Goal: Task Accomplishment & Management: Use online tool/utility

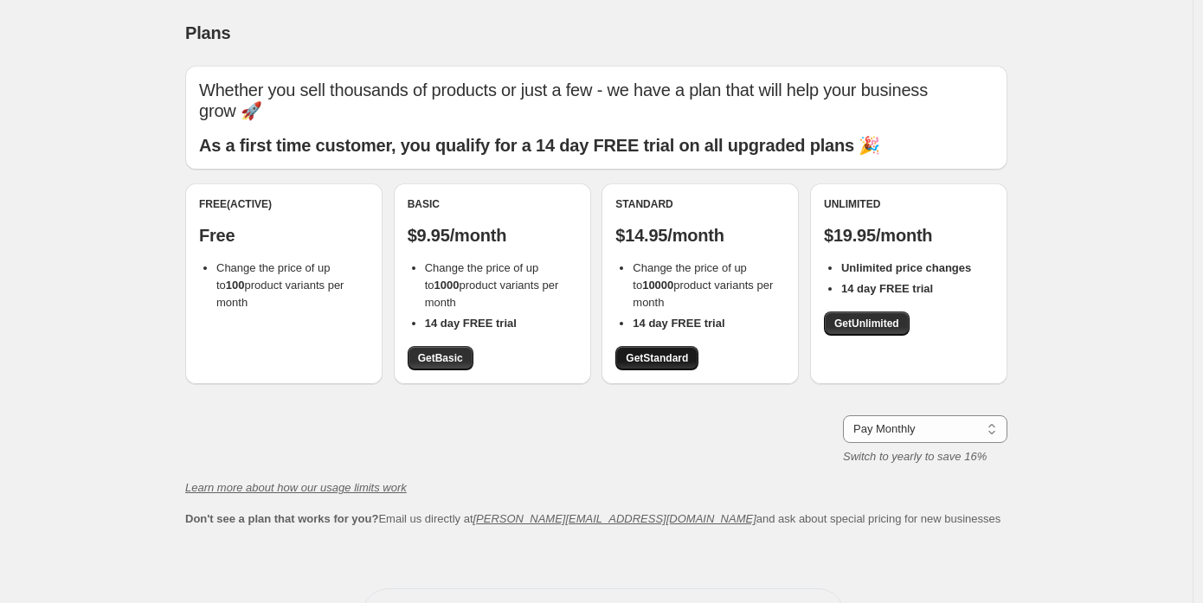
click at [678, 362] on span "Get Standard" at bounding box center [657, 358] width 62 height 14
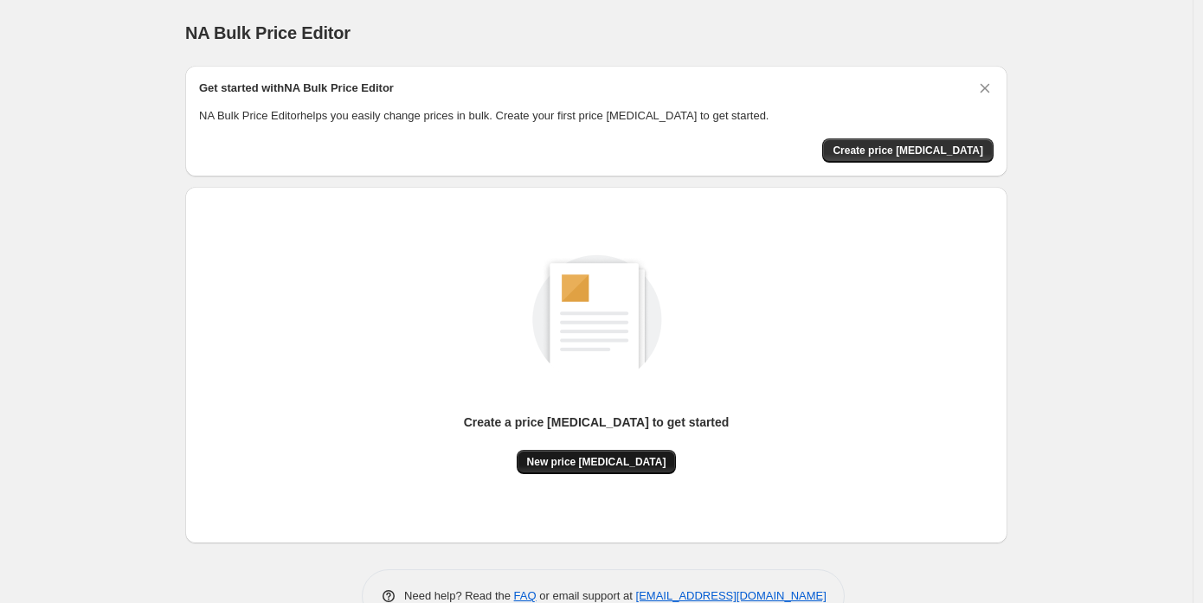
click at [592, 461] on span "New price [MEDICAL_DATA]" at bounding box center [596, 462] width 139 height 14
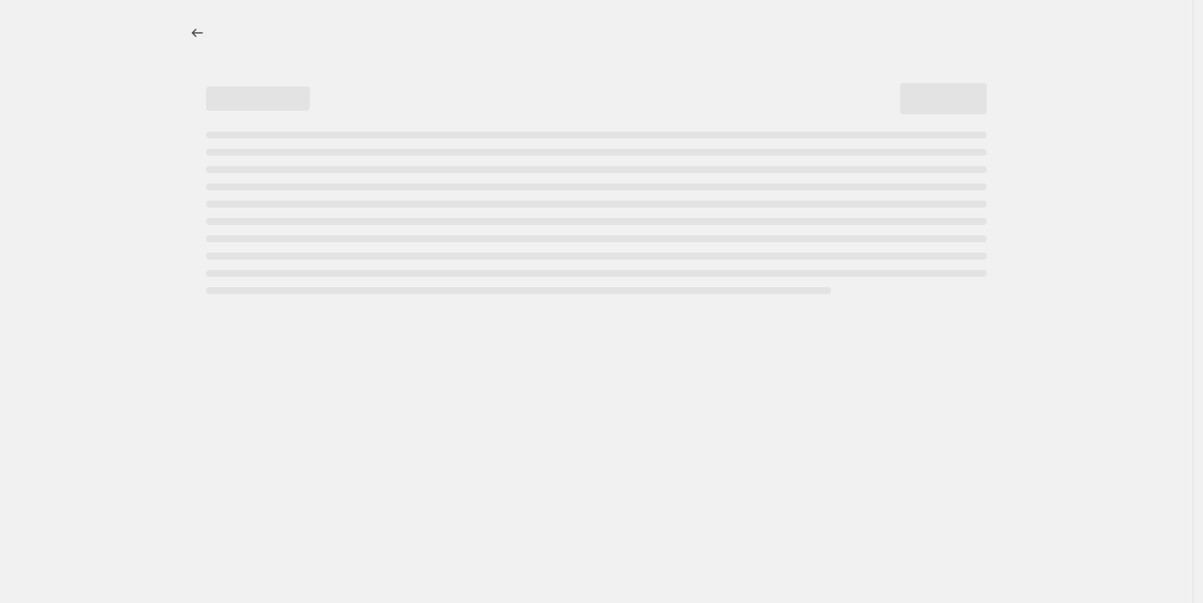
select select "percentage"
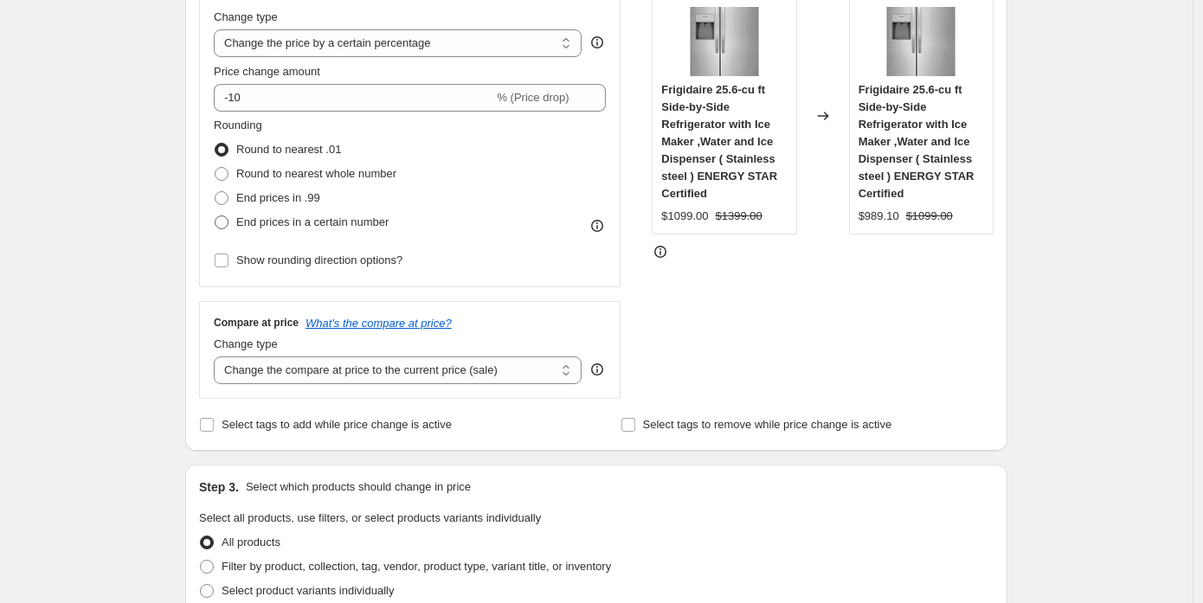
scroll to position [346, 0]
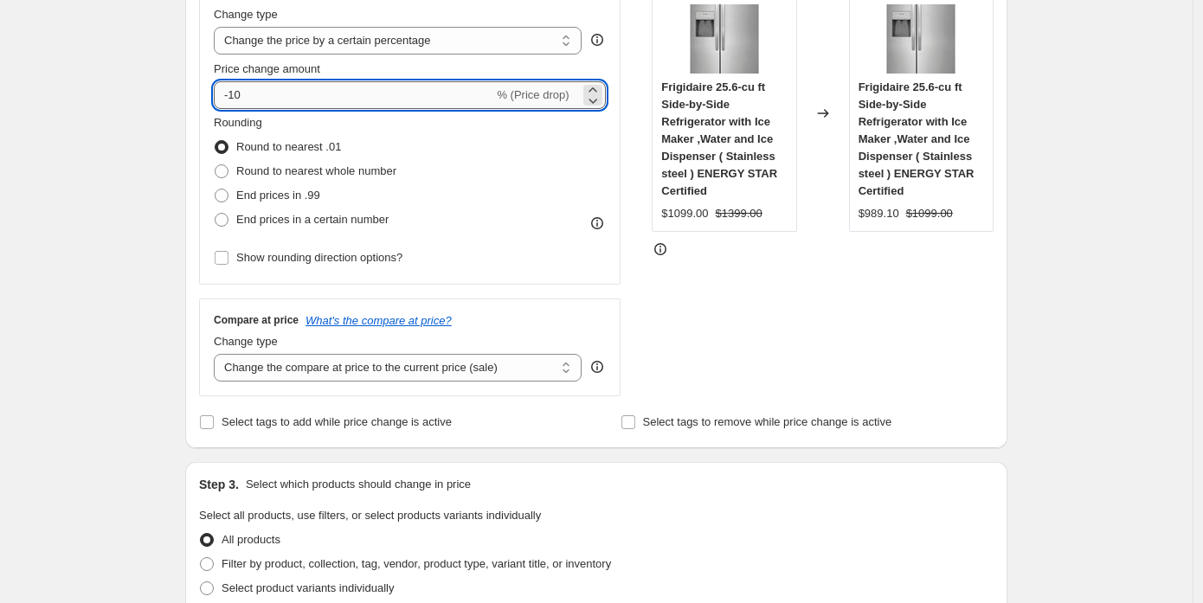
drag, startPoint x: 234, startPoint y: 93, endPoint x: 293, endPoint y: 100, distance: 59.3
click at [293, 100] on input "-10" at bounding box center [354, 95] width 280 height 28
type input "-60"
click at [166, 140] on div "Create new price change job. This page is ready Create new price change job Dra…" at bounding box center [596, 585] width 1193 height 1862
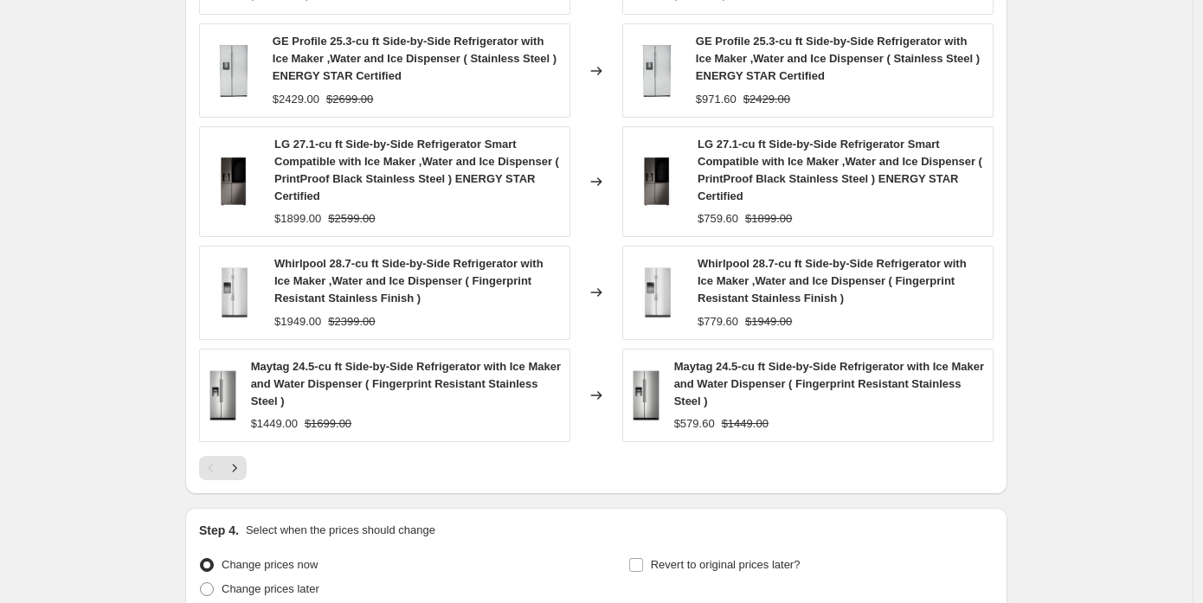
scroll to position [1259, 0]
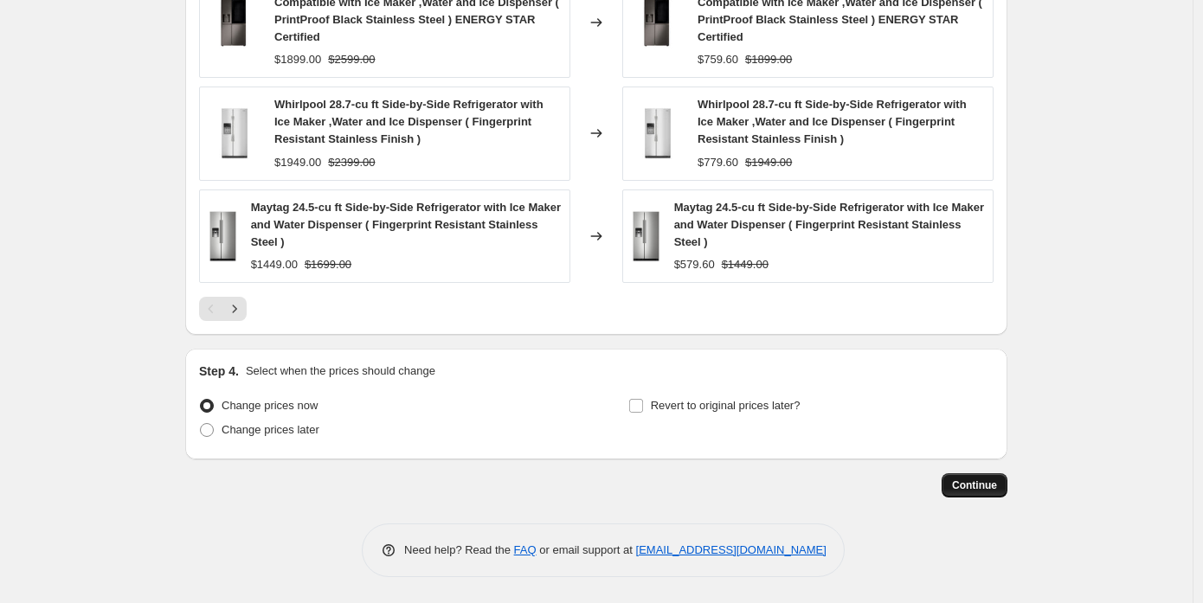
click at [976, 494] on button "Continue" at bounding box center [975, 485] width 66 height 24
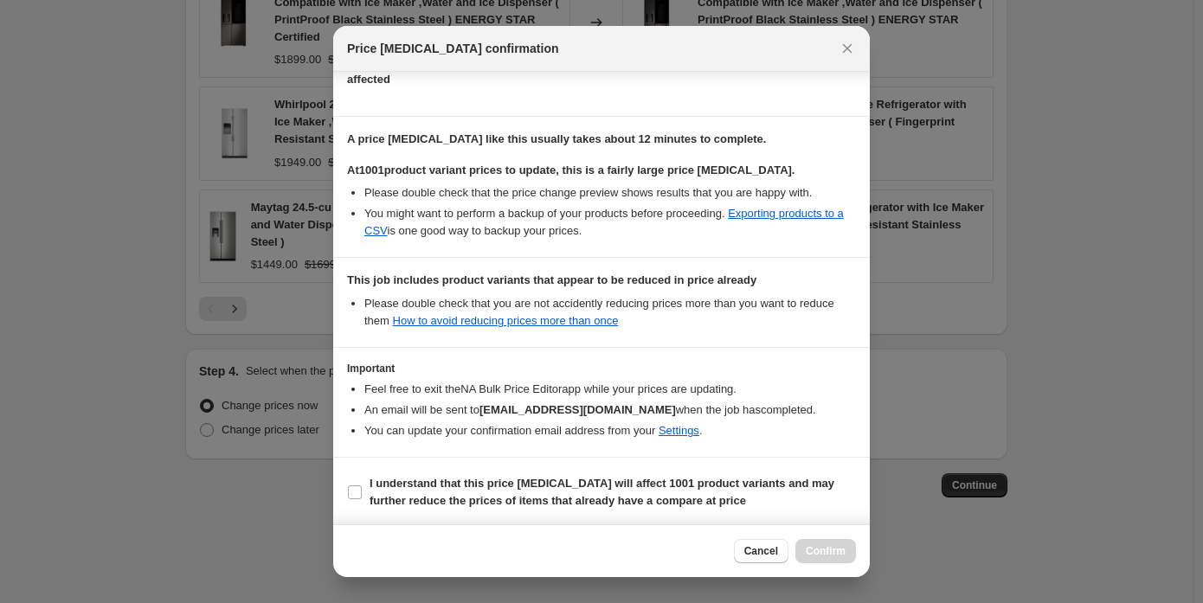
scroll to position [221, 0]
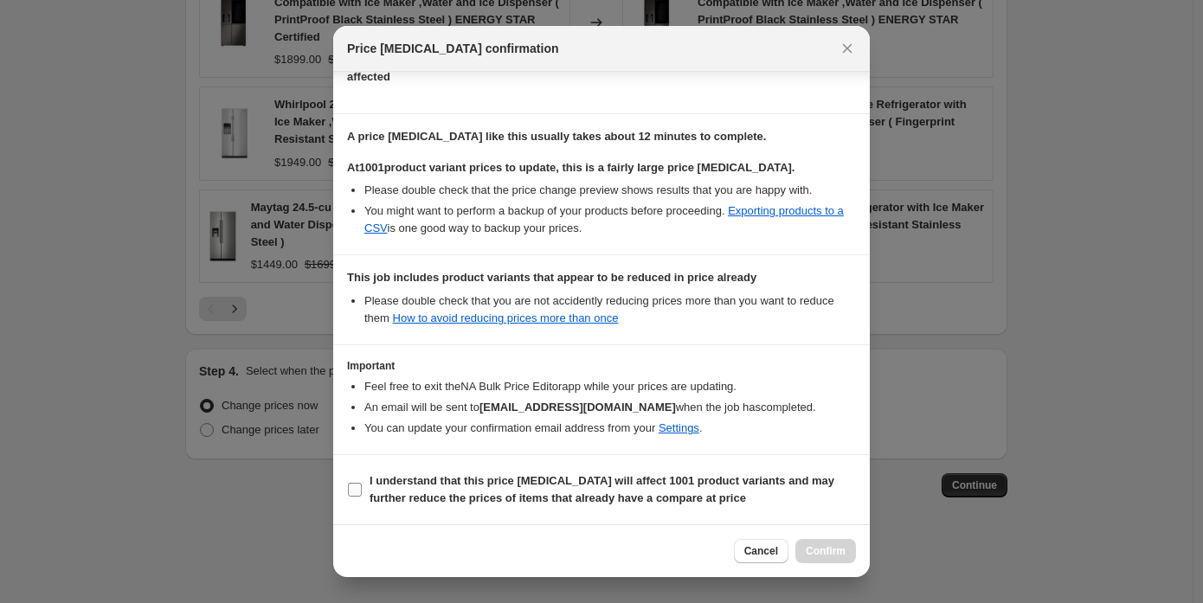
click at [447, 490] on span "I understand that this price change job will affect 1001 product variants and m…" at bounding box center [613, 490] width 486 height 35
click at [362, 490] on input "I understand that this price change job will affect 1001 product variants and m…" at bounding box center [355, 490] width 14 height 14
checkbox input "true"
click at [827, 550] on span "Confirm" at bounding box center [826, 551] width 40 height 14
